Goal: Entertainment & Leisure: Consume media (video, audio)

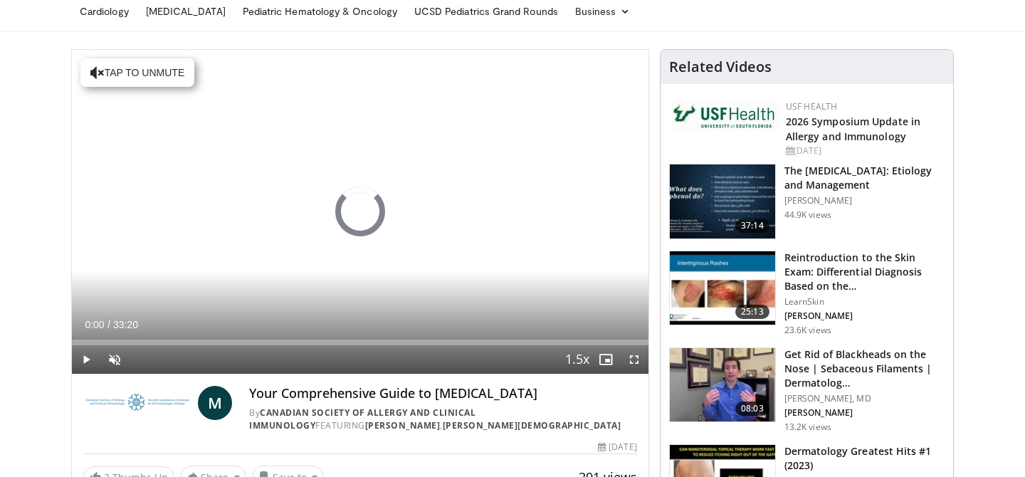
scroll to position [72, 0]
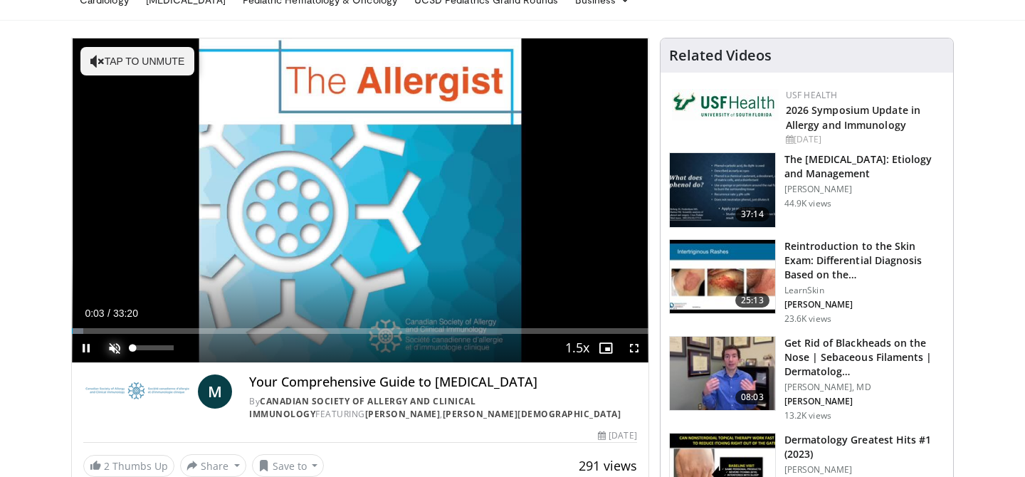
click at [121, 343] on span "Video Player" at bounding box center [114, 348] width 28 height 28
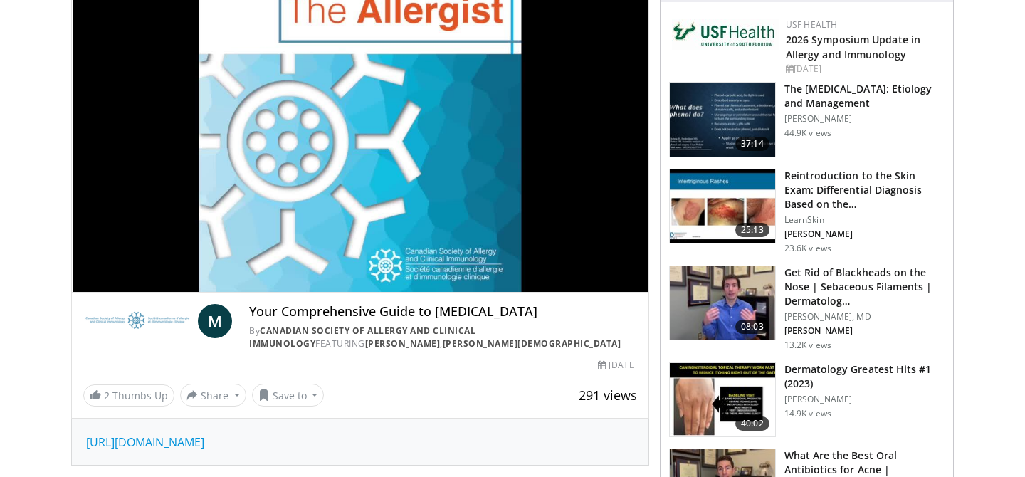
scroll to position [150, 0]
